Goal: Navigation & Orientation: Find specific page/section

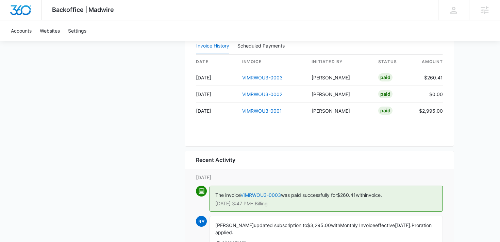
scroll to position [696, 0]
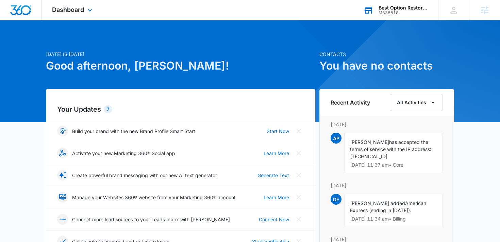
click at [373, 9] on div "Best Option Restoration Grapevine Carrollton M338818 Your Accounts View All" at bounding box center [395, 10] width 85 height 20
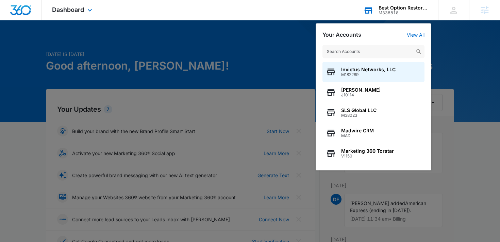
click at [366, 56] on input "text" at bounding box center [373, 52] width 102 height 14
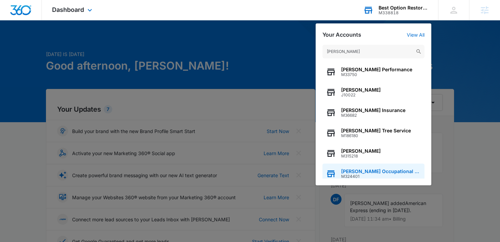
type input "Baxter"
click at [388, 170] on span "Baxter Occupational and Physical Therapy" at bounding box center [381, 171] width 80 height 5
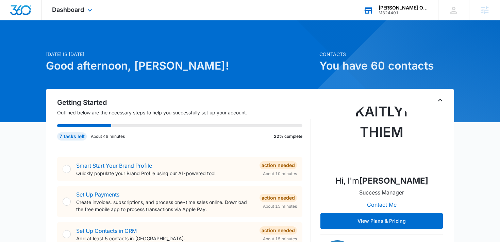
click at [78, 17] on div "Dashboard Apps Reputation Websites Forms CRM Email Social Shop Payments POS Con…" at bounding box center [73, 10] width 62 height 20
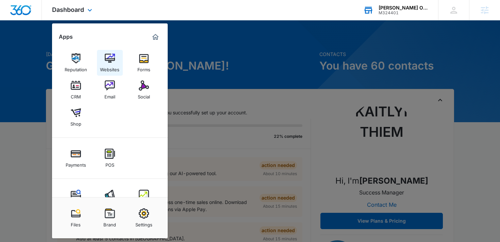
click at [116, 66] on div "Websites" at bounding box center [109, 68] width 19 height 9
